Goal: Information Seeking & Learning: Learn about a topic

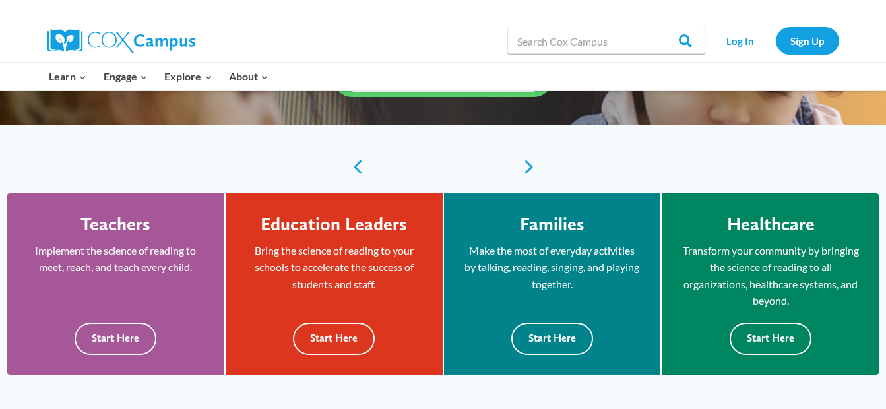
scroll to position [383, 0]
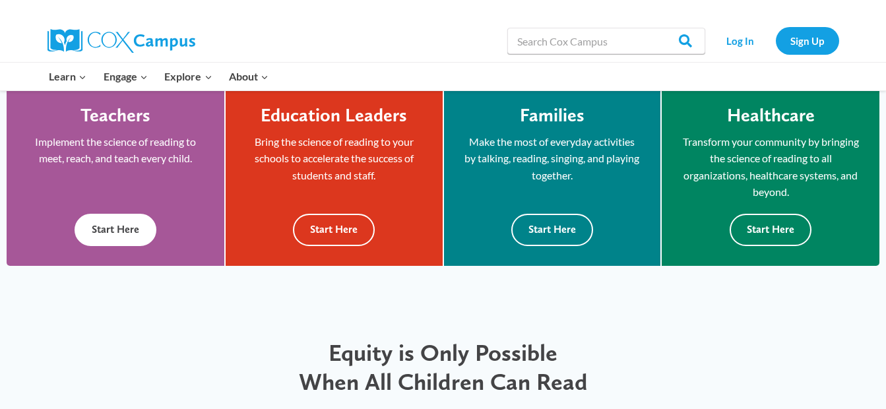
click at [132, 230] on button "Start Here" at bounding box center [116, 230] width 82 height 32
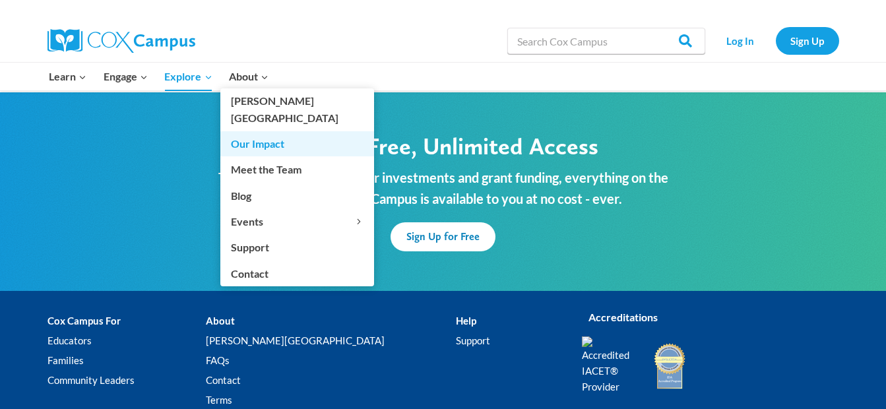
scroll to position [4130, 0]
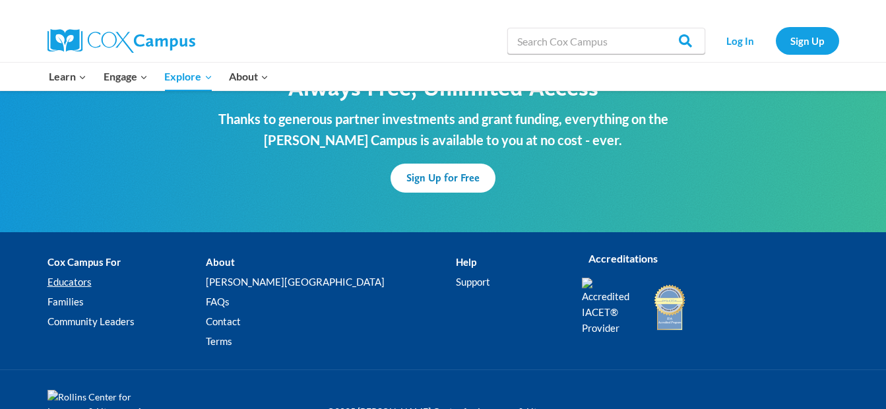
click at [79, 272] on link "Educators" at bounding box center [127, 282] width 158 height 20
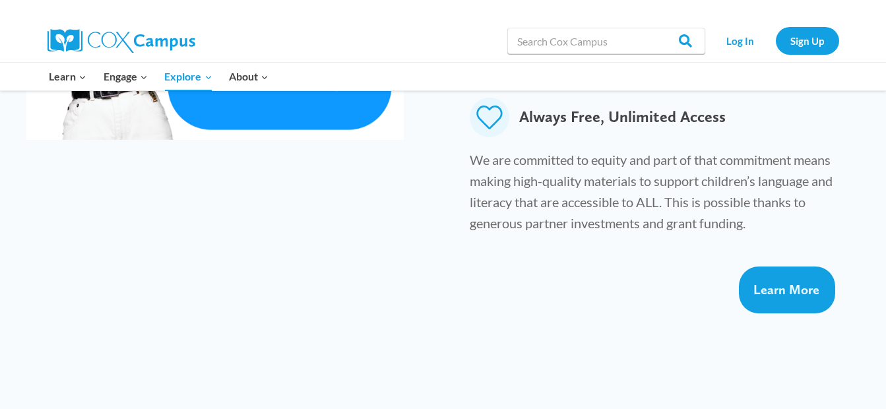
scroll to position [1063, 0]
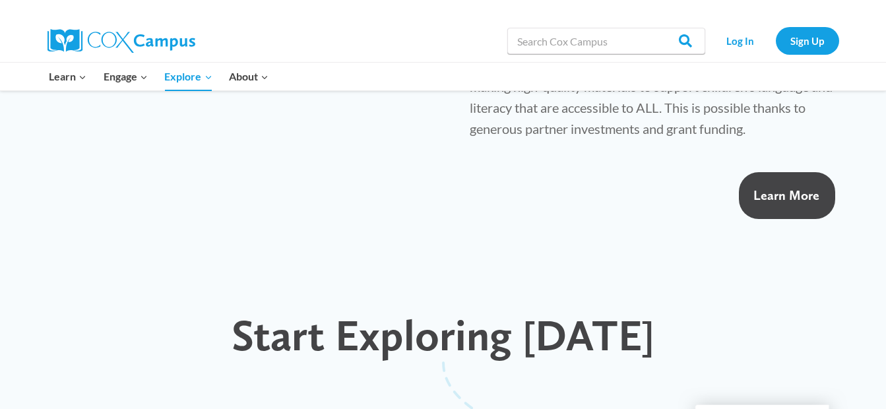
click at [755, 172] on link "Learn More" at bounding box center [787, 195] width 96 height 47
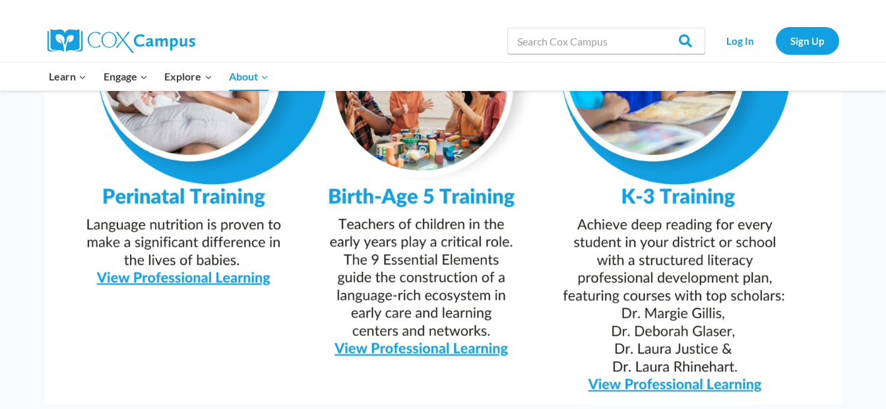
scroll to position [1355, 0]
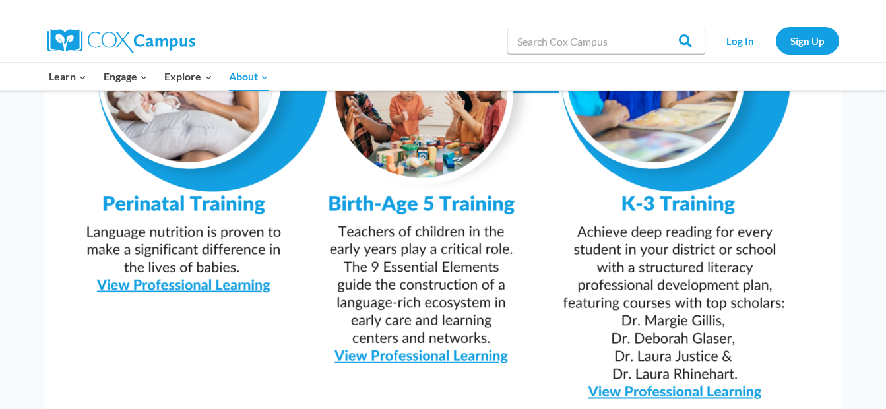
click at [461, 321] on img at bounding box center [443, 129] width 799 height 564
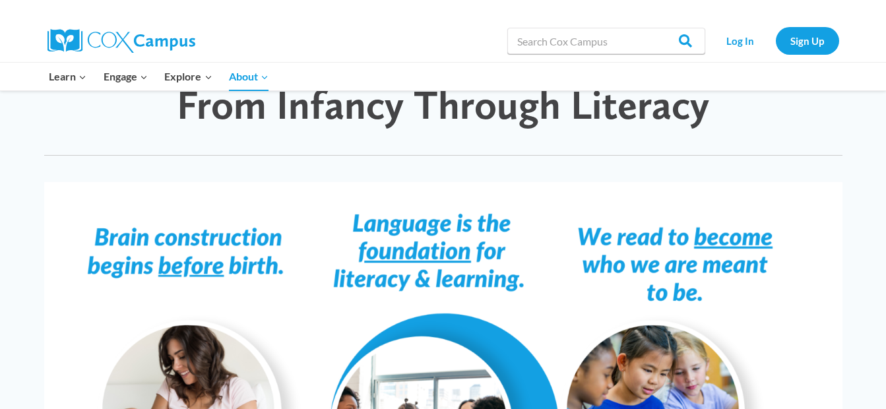
scroll to position [984, 0]
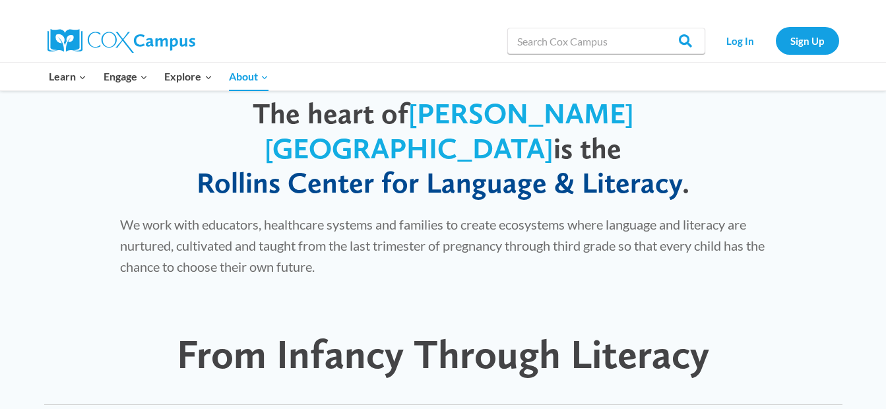
scroll to position [792, 0]
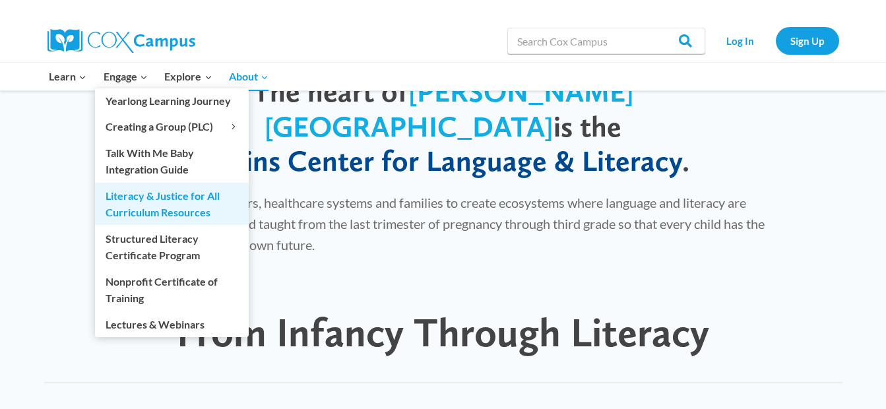
click at [167, 210] on link "Literacy & Justice for All Curriculum Resources" at bounding box center [172, 204] width 154 height 42
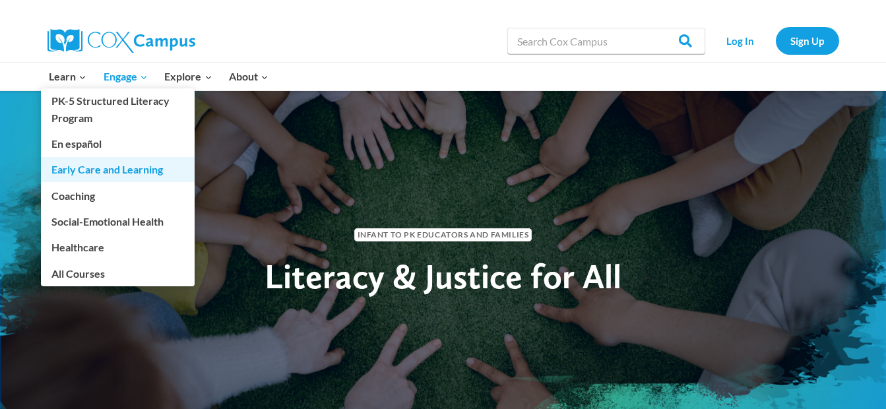
click at [114, 169] on link "Early Care and Learning" at bounding box center [118, 169] width 154 height 25
click at [152, 160] on link "Early Care and Learning" at bounding box center [118, 169] width 154 height 25
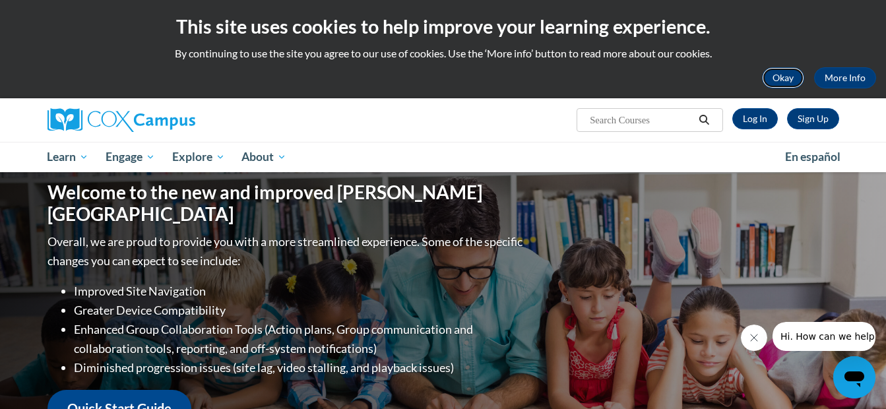
click at [770, 79] on button "Okay" at bounding box center [783, 77] width 42 height 21
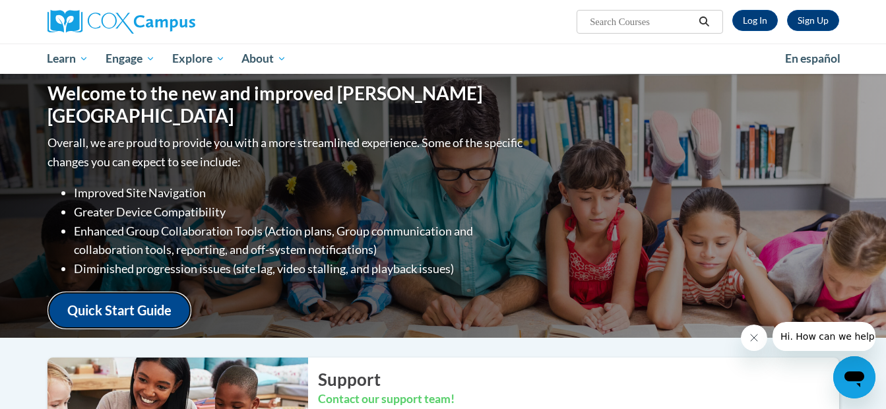
click at [174, 299] on link "Quick Start Guide" at bounding box center [120, 311] width 144 height 38
